Goal: Task Accomplishment & Management: Manage account settings

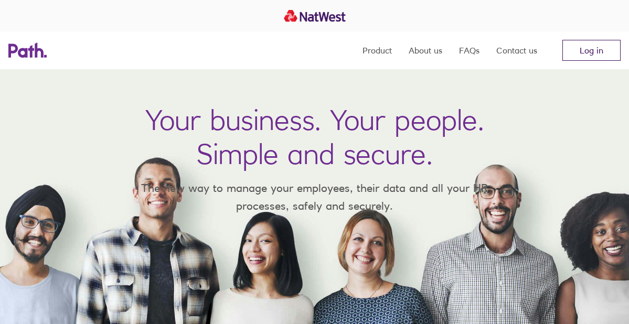
click at [578, 49] on link "Log in" at bounding box center [592, 50] width 58 height 21
click at [591, 52] on link "Log in" at bounding box center [592, 50] width 58 height 21
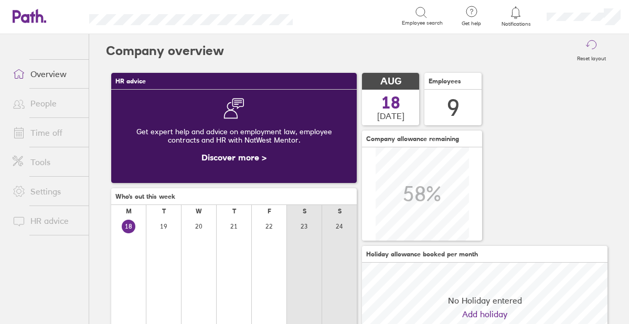
scroll to position [93, 246]
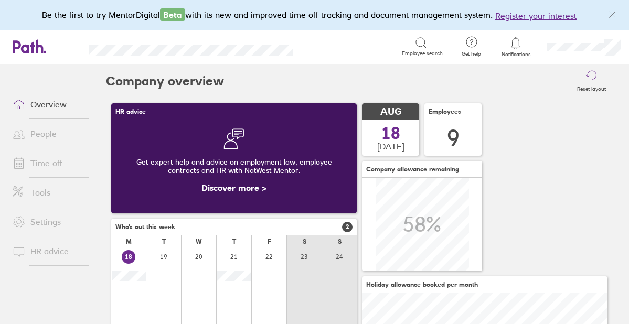
click at [135, 281] on div at bounding box center [128, 319] width 35 height 143
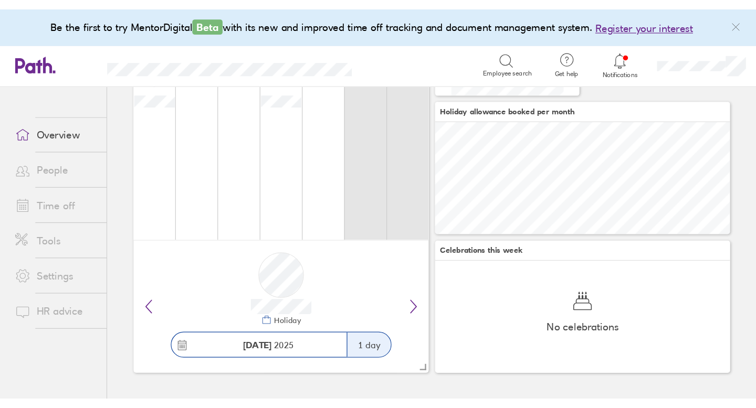
scroll to position [197, 0]
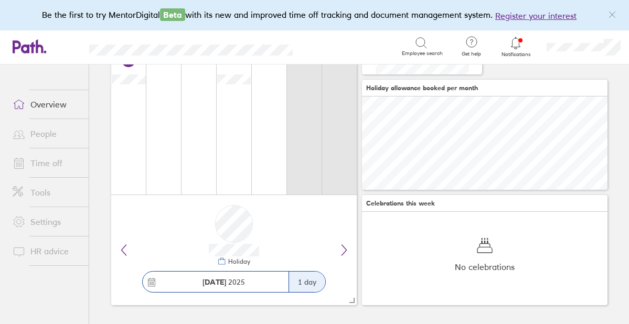
click at [517, 47] on icon at bounding box center [516, 43] width 13 height 13
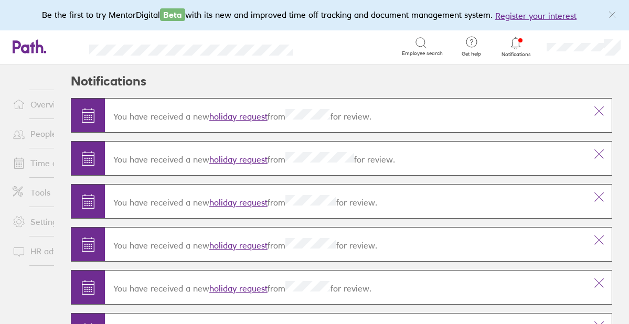
click at [257, 113] on link "holiday request" at bounding box center [238, 116] width 58 height 10
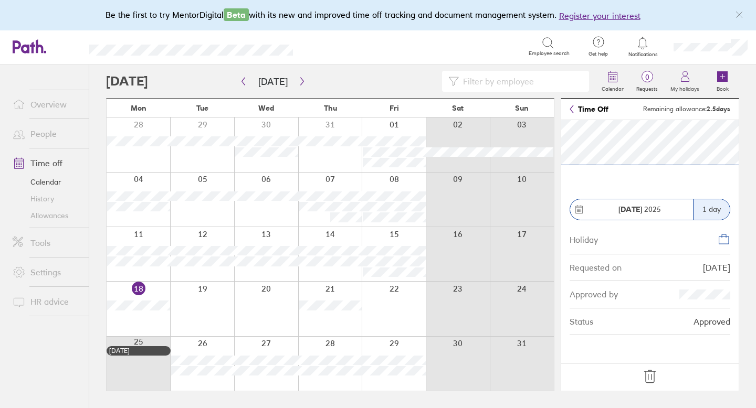
click at [629, 324] on icon at bounding box center [649, 376] width 17 height 17
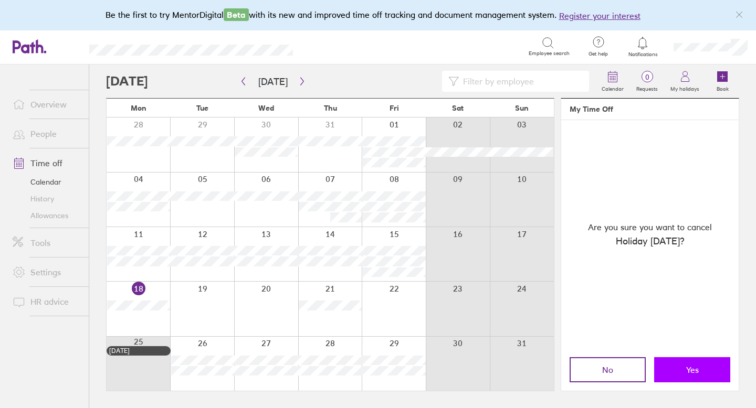
click at [629, 324] on button "Yes" at bounding box center [692, 369] width 76 height 25
